Goal: Task Accomplishment & Management: Manage account settings

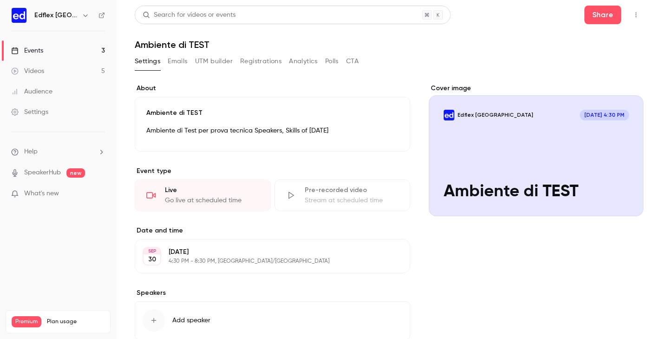
scroll to position [6, 0]
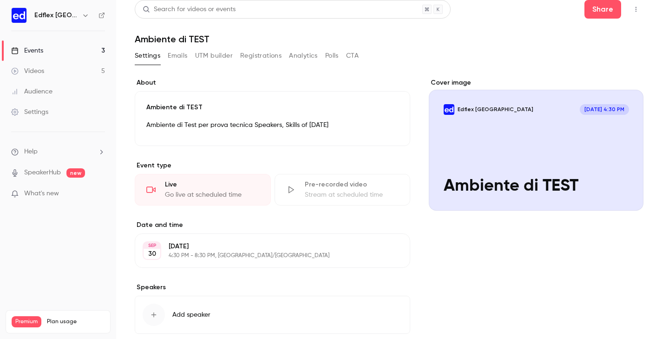
click at [41, 52] on div "Events" at bounding box center [27, 50] width 32 height 9
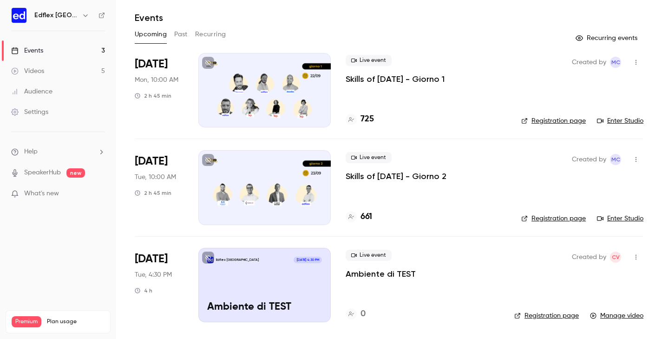
scroll to position [27, 0]
click at [637, 255] on icon "button" at bounding box center [636, 257] width 7 height 7
click at [567, 319] on div "Delete" at bounding box center [600, 322] width 71 height 9
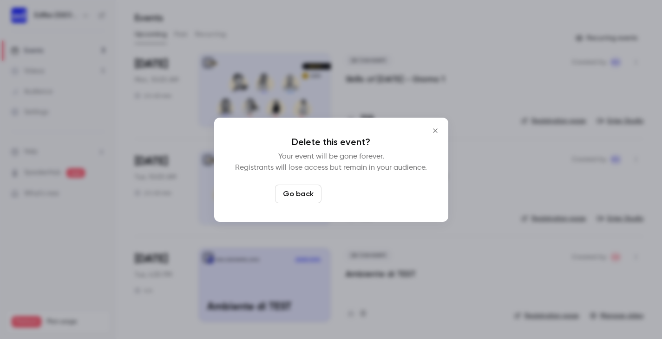
click at [374, 201] on button "Delete event" at bounding box center [356, 194] width 62 height 19
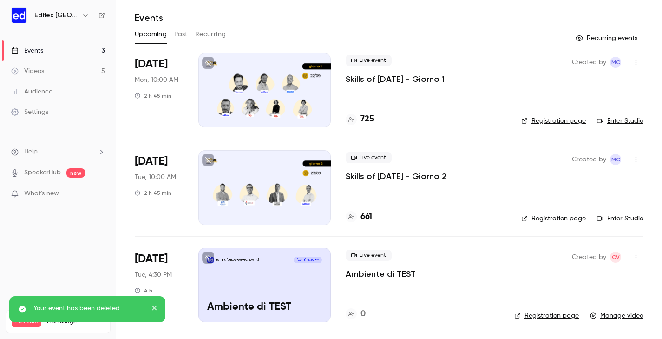
scroll to position [0, 0]
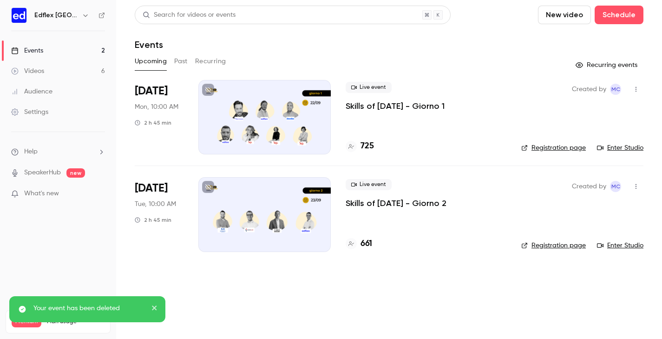
click at [53, 68] on link "Videos 6" at bounding box center [58, 71] width 116 height 20
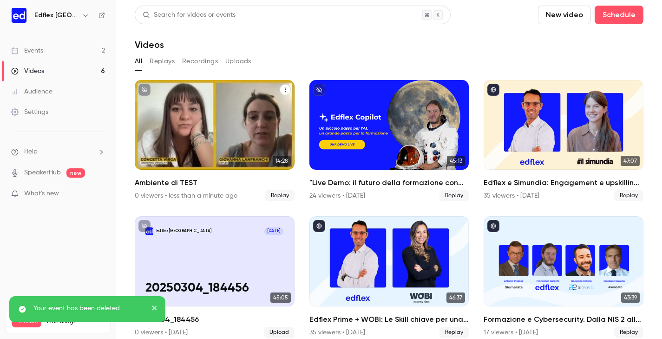
scroll to position [21, 0]
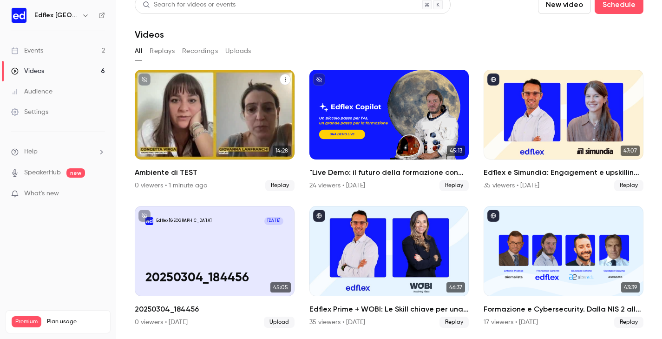
click at [286, 77] on icon "Ambiente di TEST" at bounding box center [286, 80] width 6 height 6
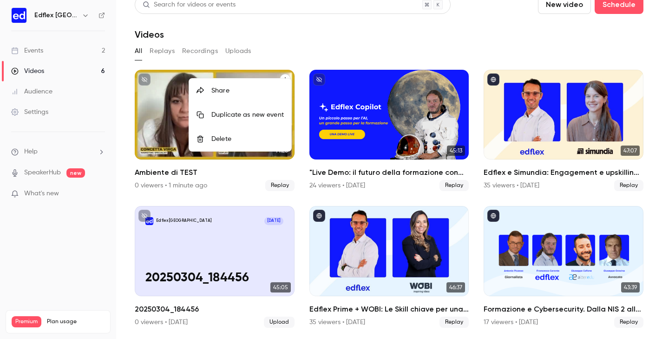
click at [227, 135] on div "Delete" at bounding box center [248, 138] width 73 height 9
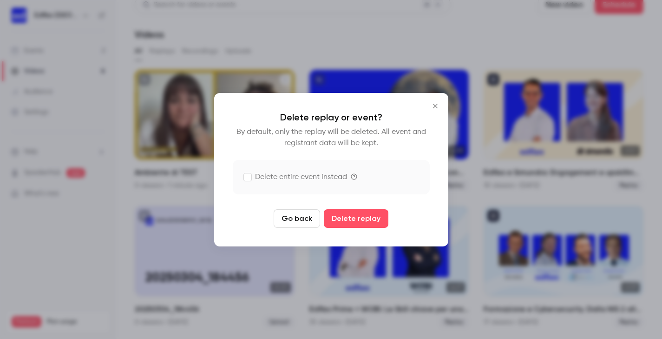
click at [287, 181] on label "Delete entire event instead" at bounding box center [295, 177] width 103 height 11
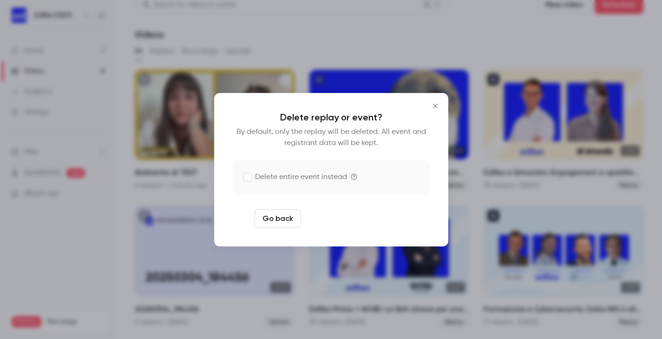
click at [343, 225] on button "Delete replay and event" at bounding box center [356, 218] width 103 height 19
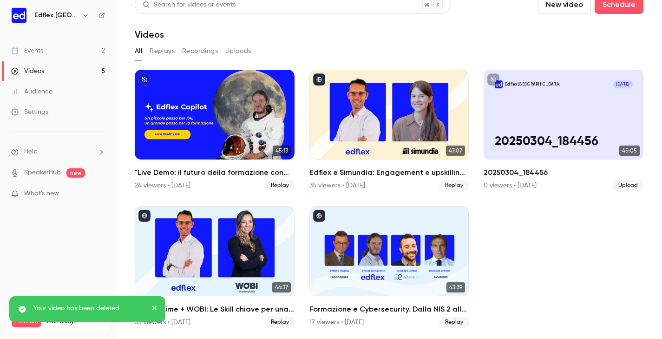
click at [52, 47] on link "Events 2" at bounding box center [58, 50] width 116 height 20
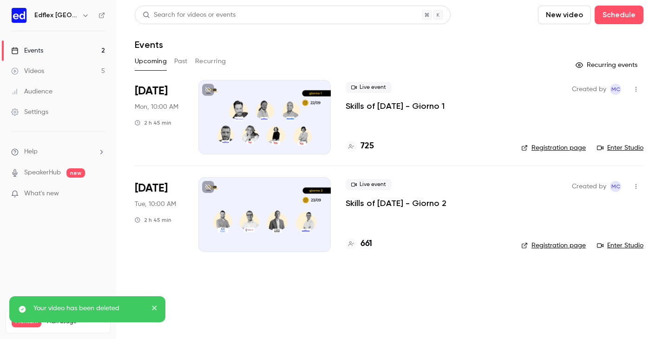
click at [37, 73] on div "Videos" at bounding box center [27, 70] width 33 height 9
